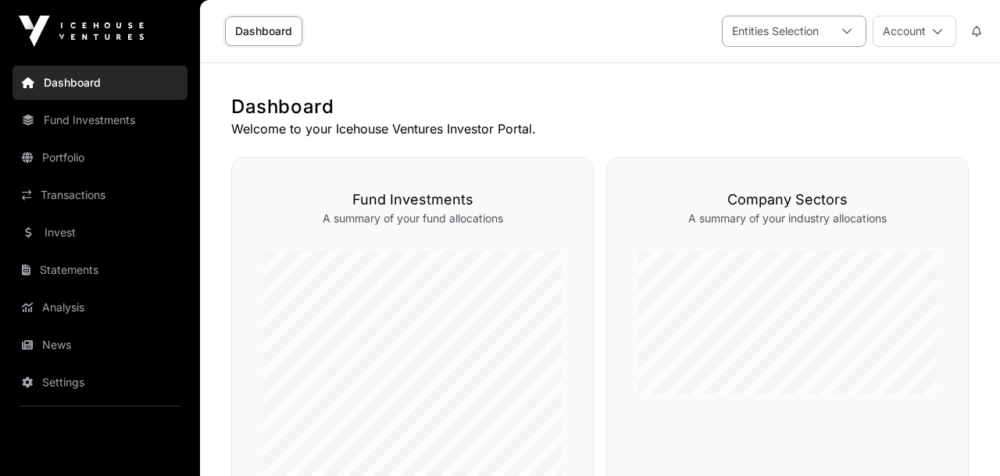
click at [848, 37] on div at bounding box center [846, 31] width 37 height 30
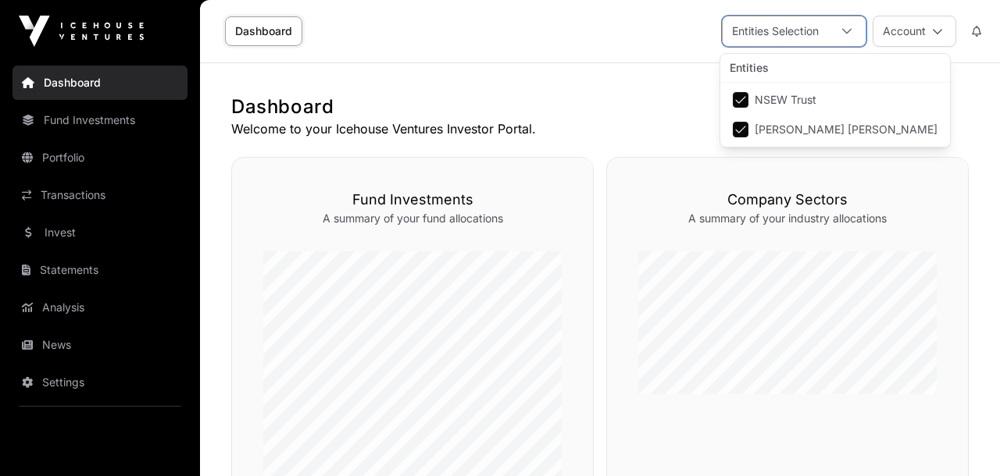
scroll to position [16, 11]
click at [608, 108] on h1 "Dashboard" at bounding box center [599, 107] width 737 height 25
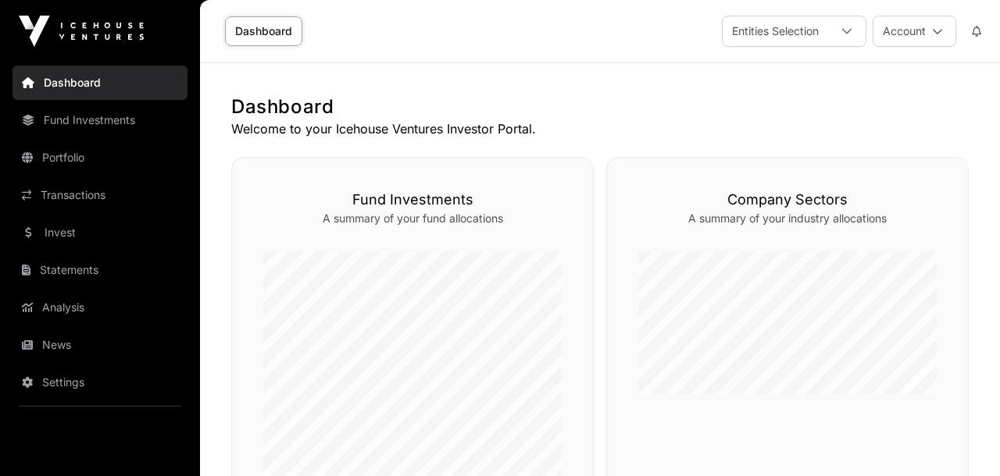
scroll to position [0, 0]
click at [99, 33] on img at bounding box center [81, 31] width 125 height 31
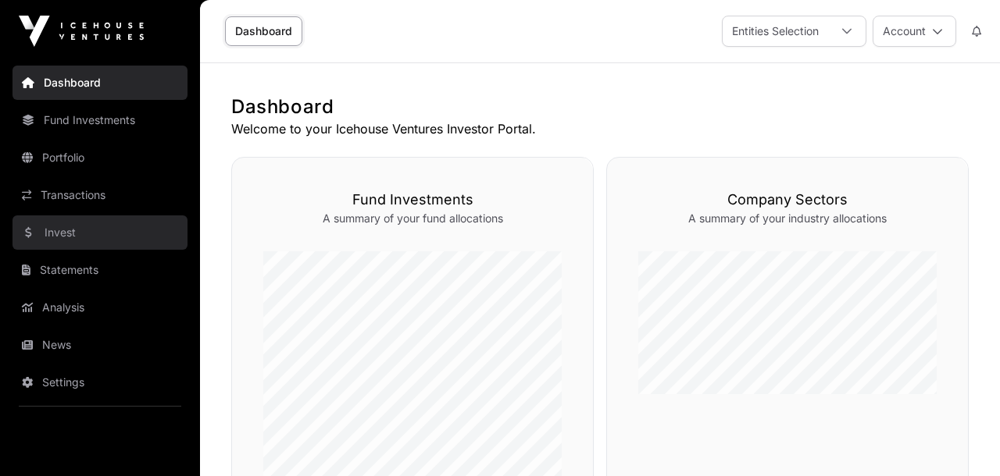
click at [73, 228] on link "Invest" at bounding box center [99, 233] width 175 height 34
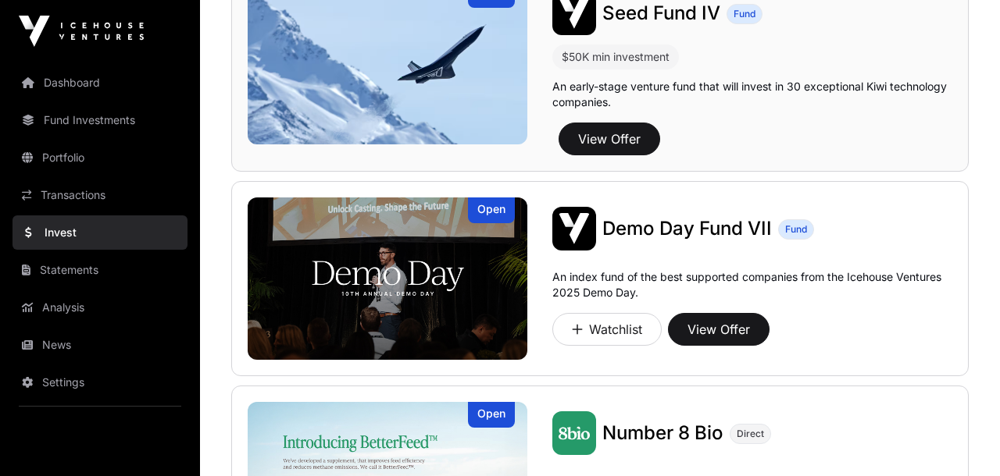
scroll to position [205, 0]
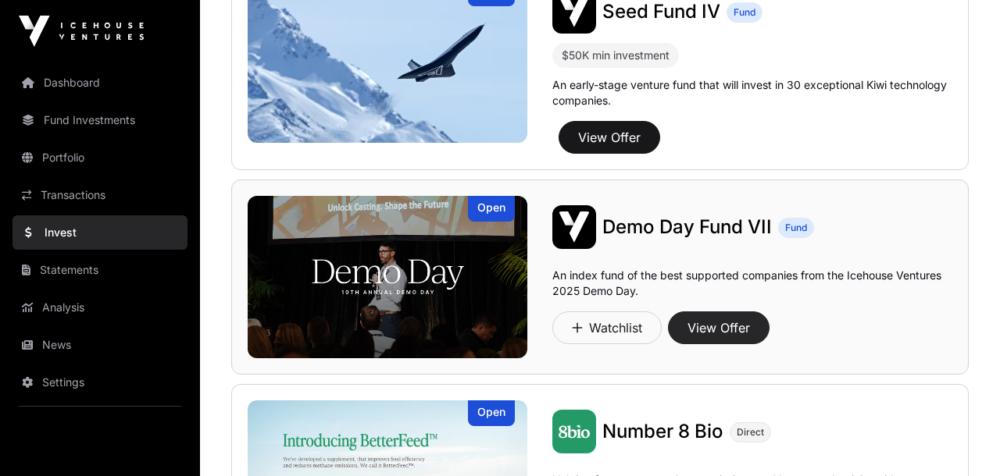
click at [712, 329] on button "View Offer" at bounding box center [719, 328] width 102 height 33
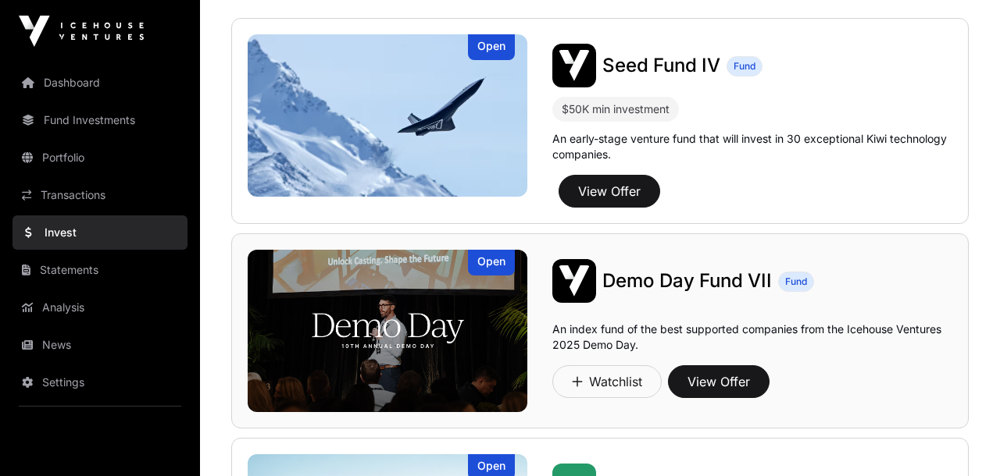
scroll to position [151, 0]
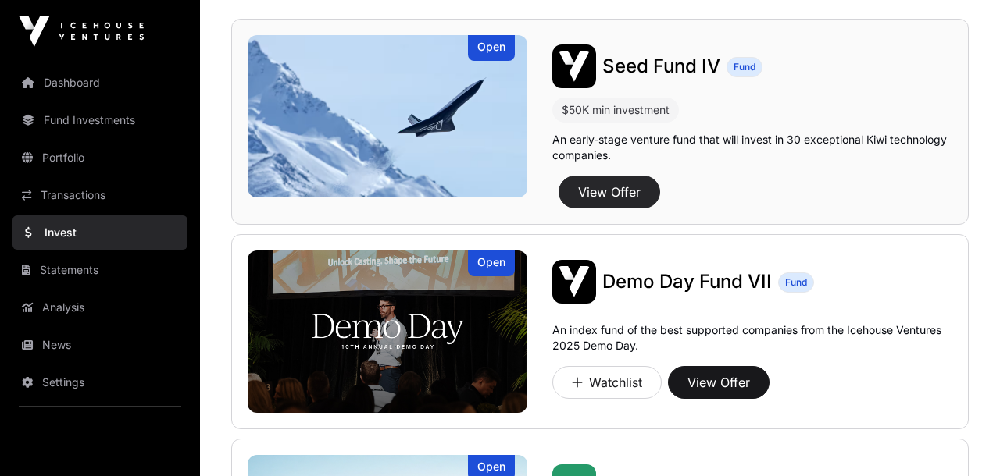
click at [624, 186] on button "View Offer" at bounding box center [609, 192] width 102 height 33
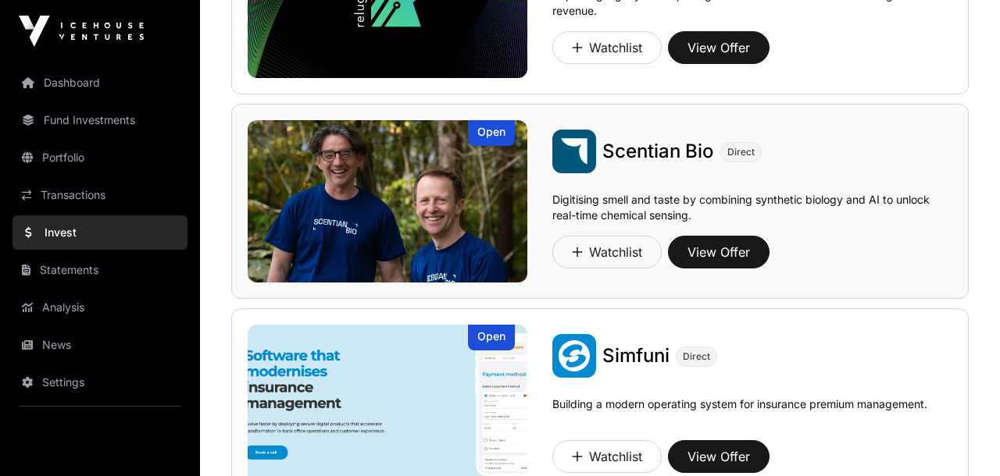
scroll to position [899, 0]
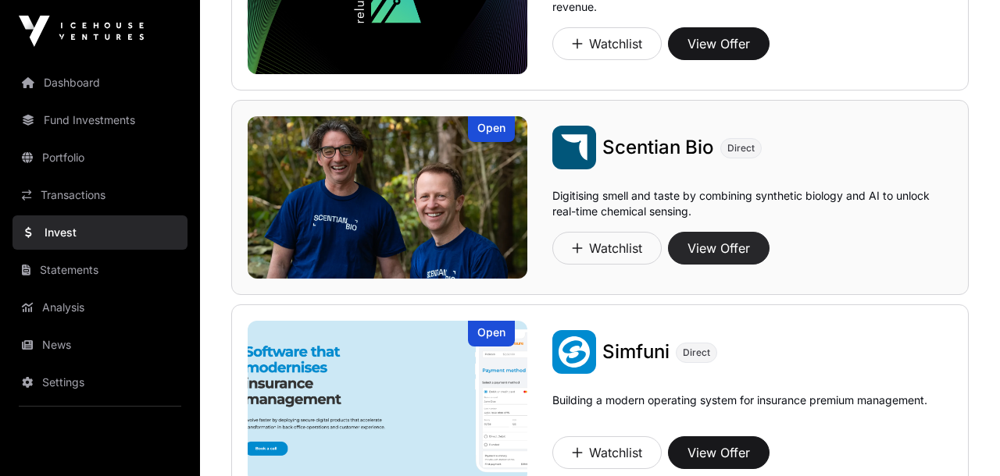
click at [733, 243] on button "View Offer" at bounding box center [719, 248] width 102 height 33
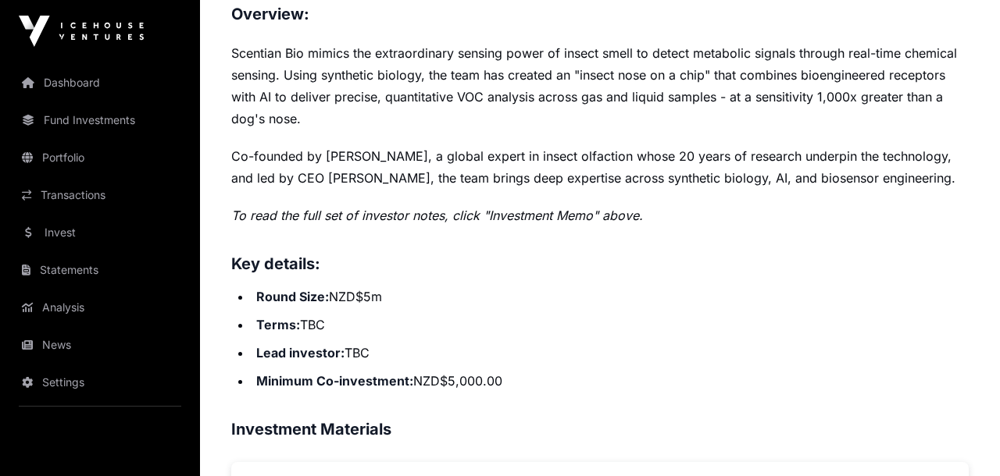
scroll to position [673, 0]
click at [694, 286] on li "Round Size: NZD$5m" at bounding box center [609, 296] width 717 height 22
click at [708, 308] on ul "Round Size: NZD$5m Terms: TBC Lead investor : TBC Minimum Co-investment: NZD$5,…" at bounding box center [599, 338] width 737 height 106
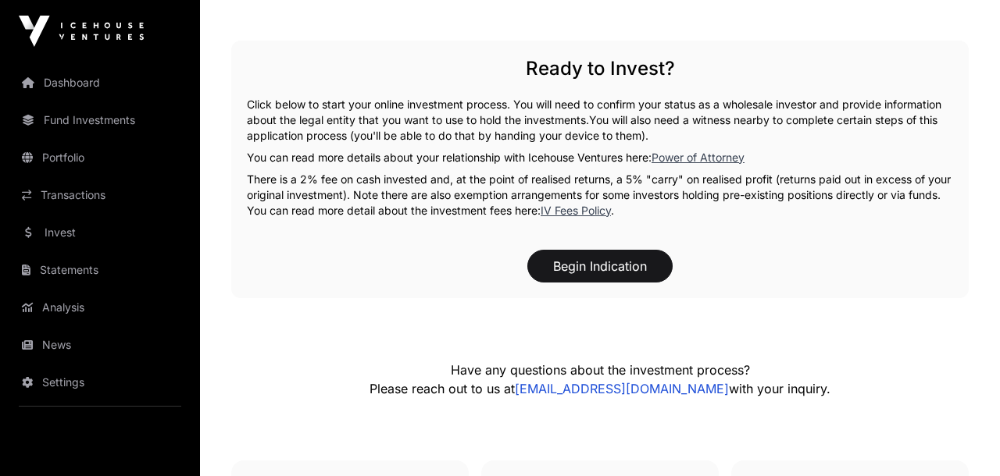
scroll to position [2085, 0]
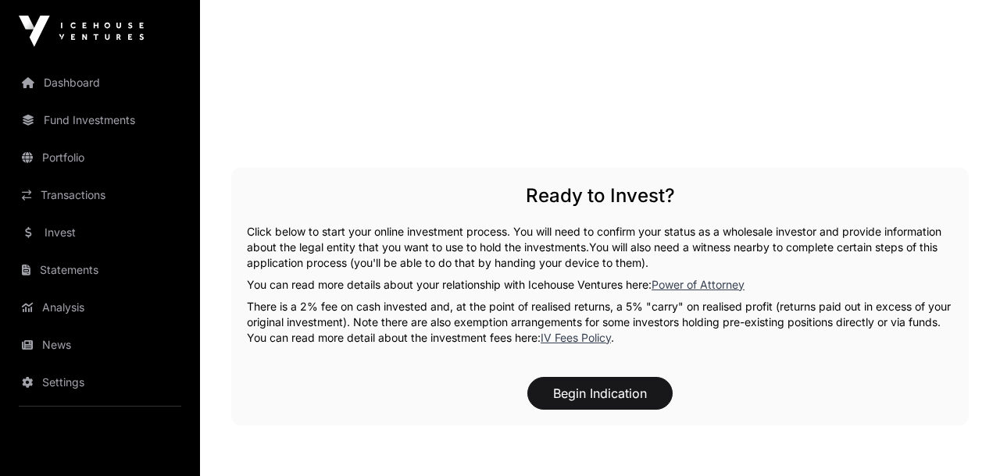
scroll to position [1953, 0]
click at [780, 354] on div "Ready to Invest? Click below to start your online investment process. You will …" at bounding box center [599, 297] width 737 height 258
click at [800, 362] on div "Ready to Invest? Click below to start your online investment process. You will …" at bounding box center [599, 297] width 737 height 258
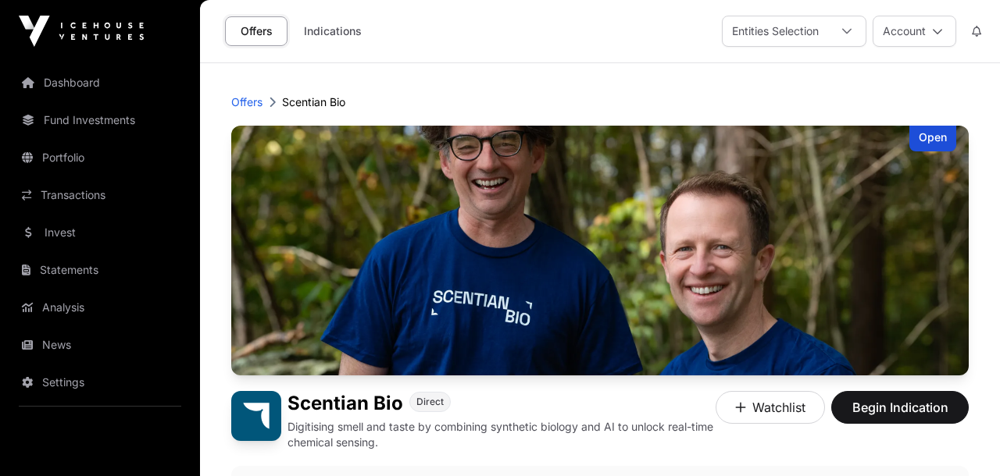
scroll to position [0, 0]
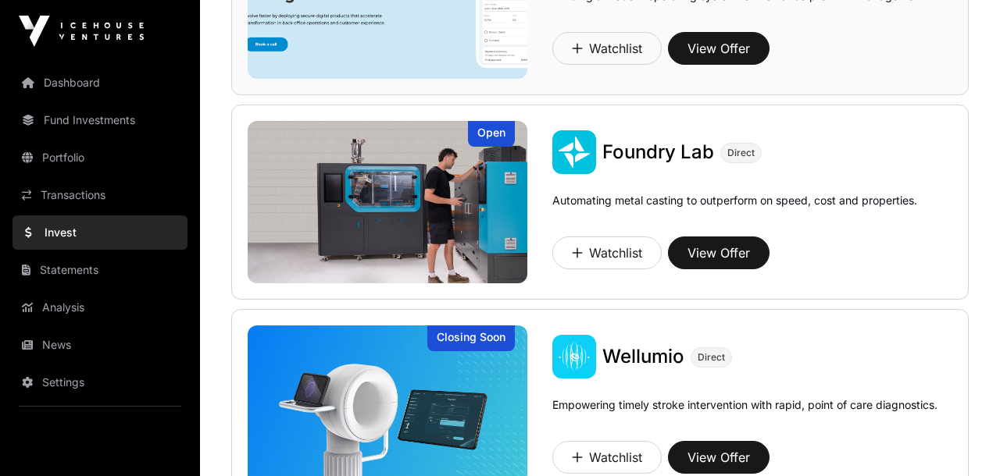
scroll to position [1315, 0]
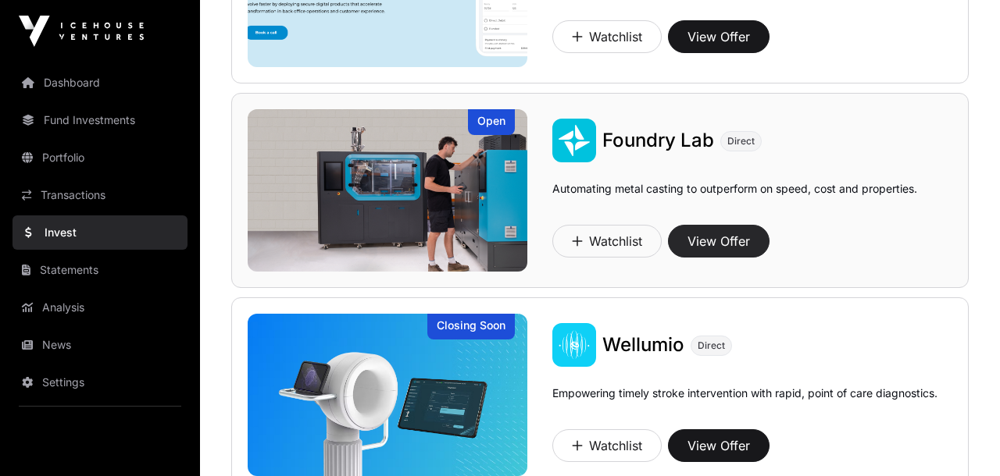
click at [729, 237] on button "View Offer" at bounding box center [719, 241] width 102 height 33
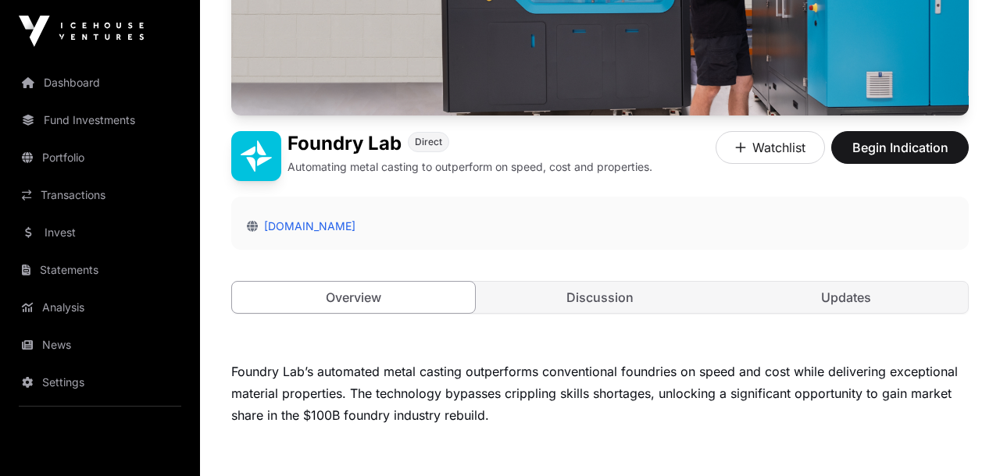
scroll to position [260, 0]
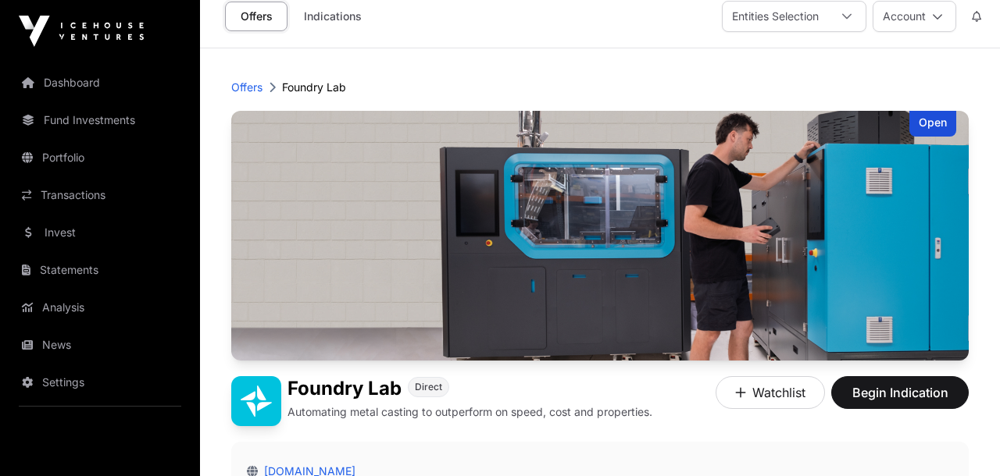
scroll to position [12, 0]
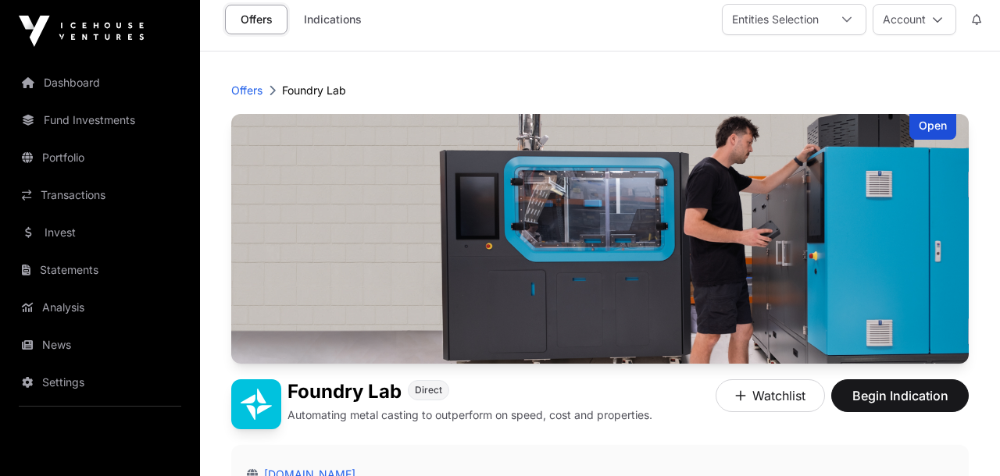
click at [626, 402] on div "Foundry Lab Direct" at bounding box center [469, 392] width 365 height 25
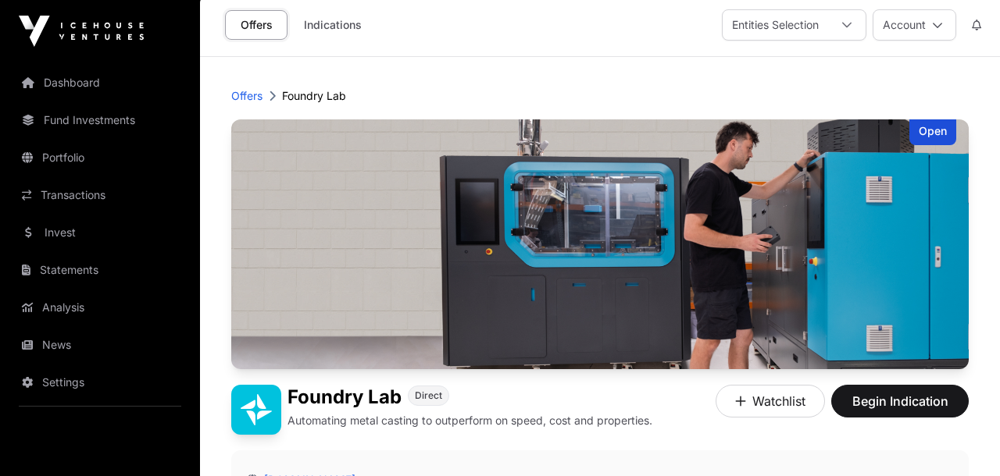
scroll to position [12, 0]
